Goal: Task Accomplishment & Management: Use online tool/utility

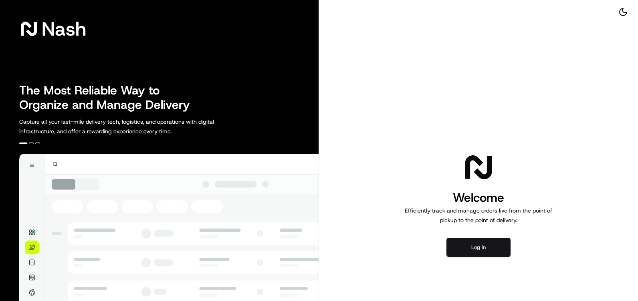
click at [479, 243] on button "Log in" at bounding box center [478, 247] width 64 height 19
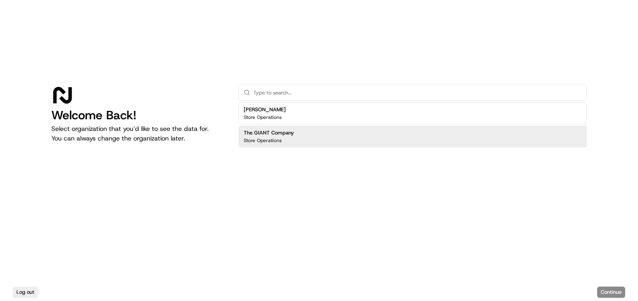
click at [315, 137] on div "The GIANT Company Store Operations" at bounding box center [412, 137] width 348 height 22
click at [614, 291] on button "Continue" at bounding box center [611, 292] width 28 height 11
